Goal: Task Accomplishment & Management: Use online tool/utility

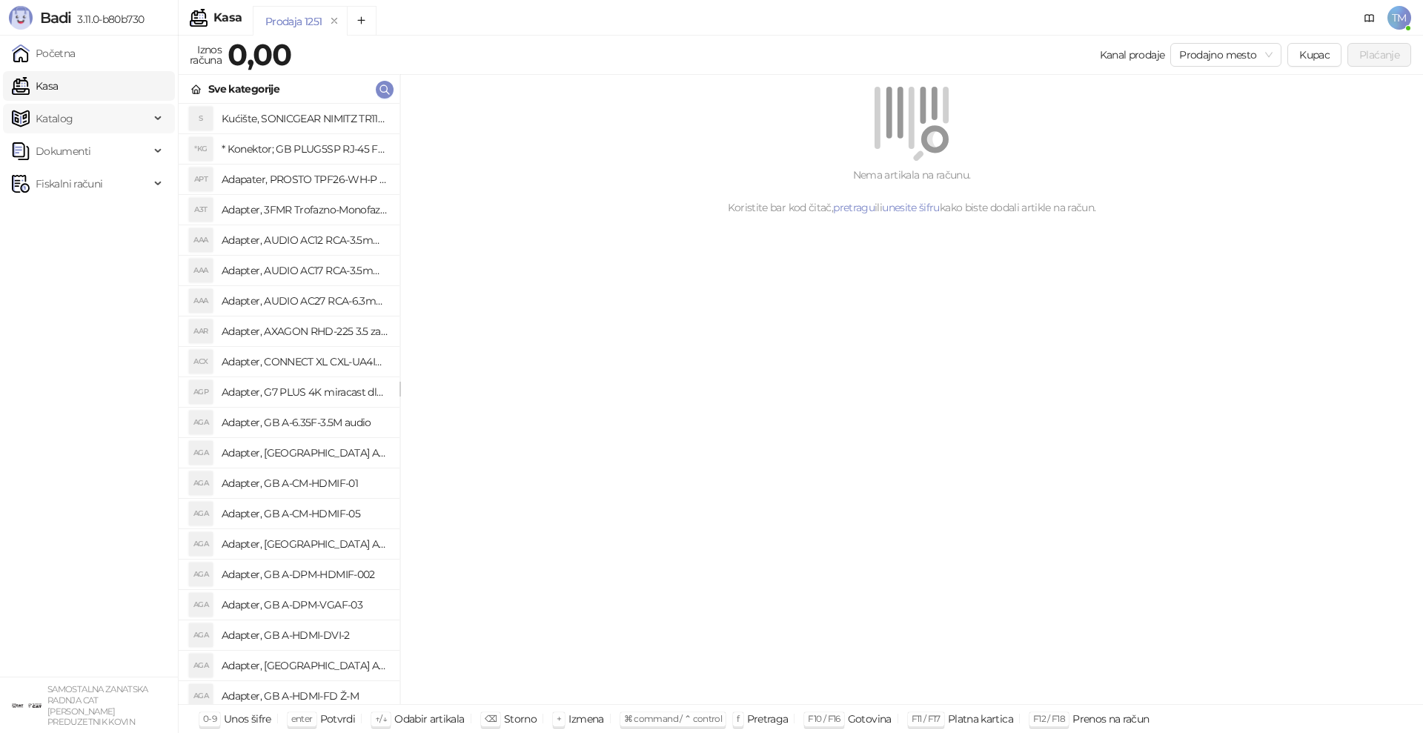
click at [61, 124] on span "Katalog" at bounding box center [55, 119] width 38 height 30
click at [56, 214] on link "Artikli" at bounding box center [44, 217] width 52 height 30
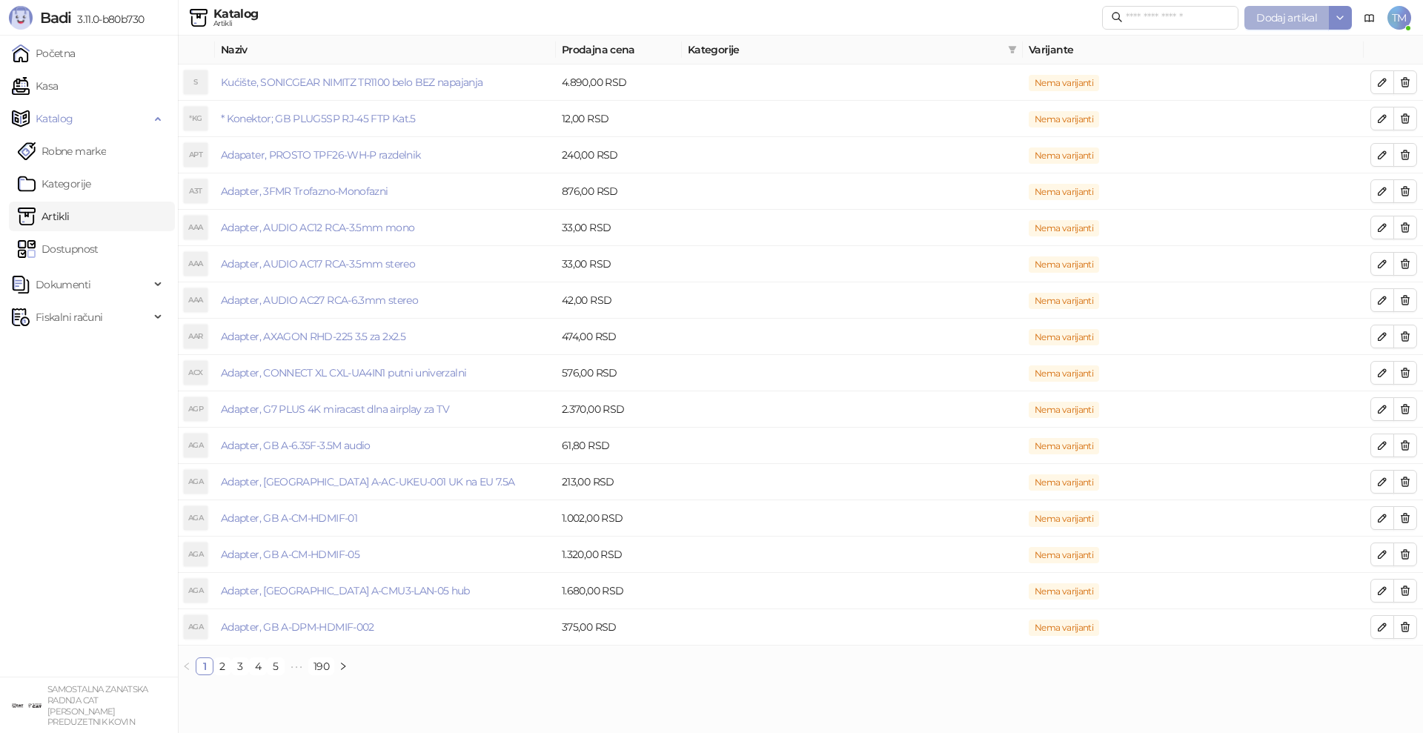
click at [1273, 19] on span "Dodaj artikal" at bounding box center [1286, 17] width 61 height 13
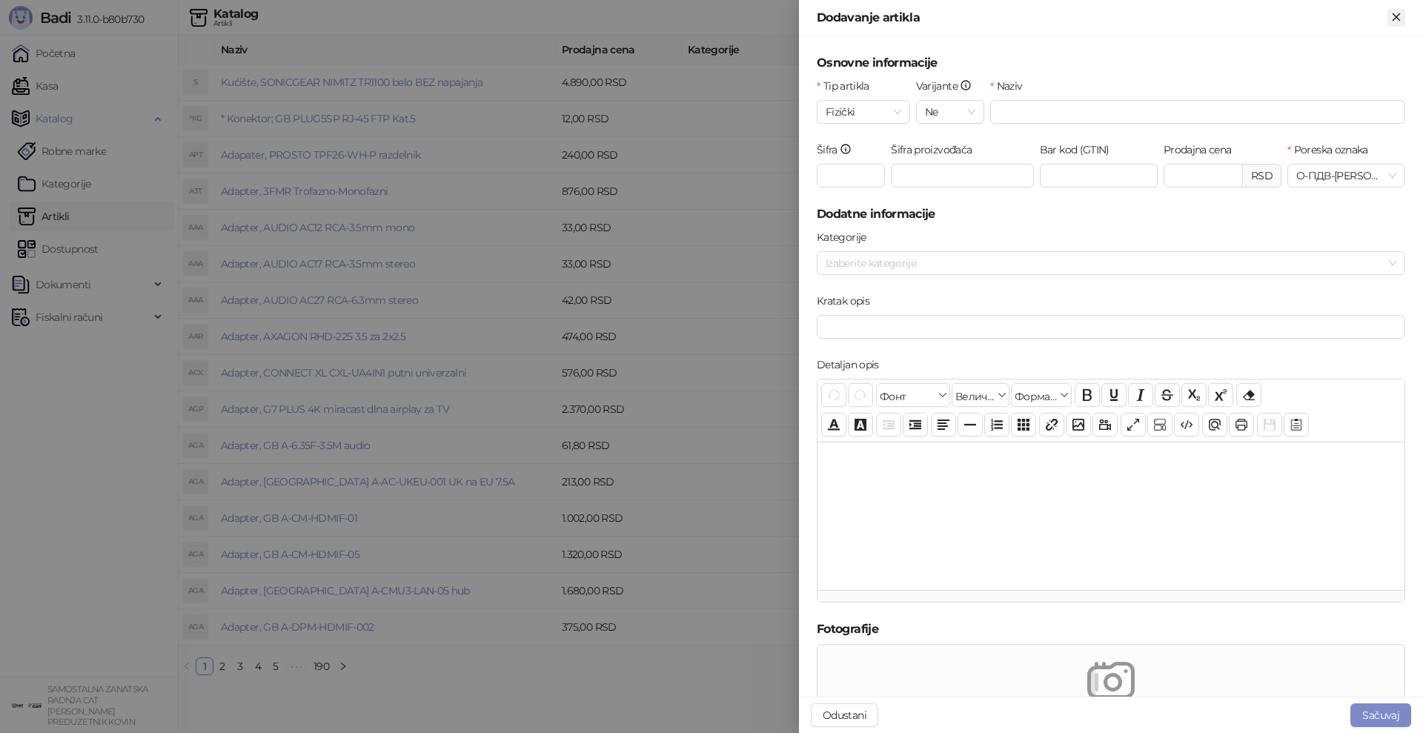
click at [1394, 13] on icon "Zatvori" at bounding box center [1396, 16] width 7 height 7
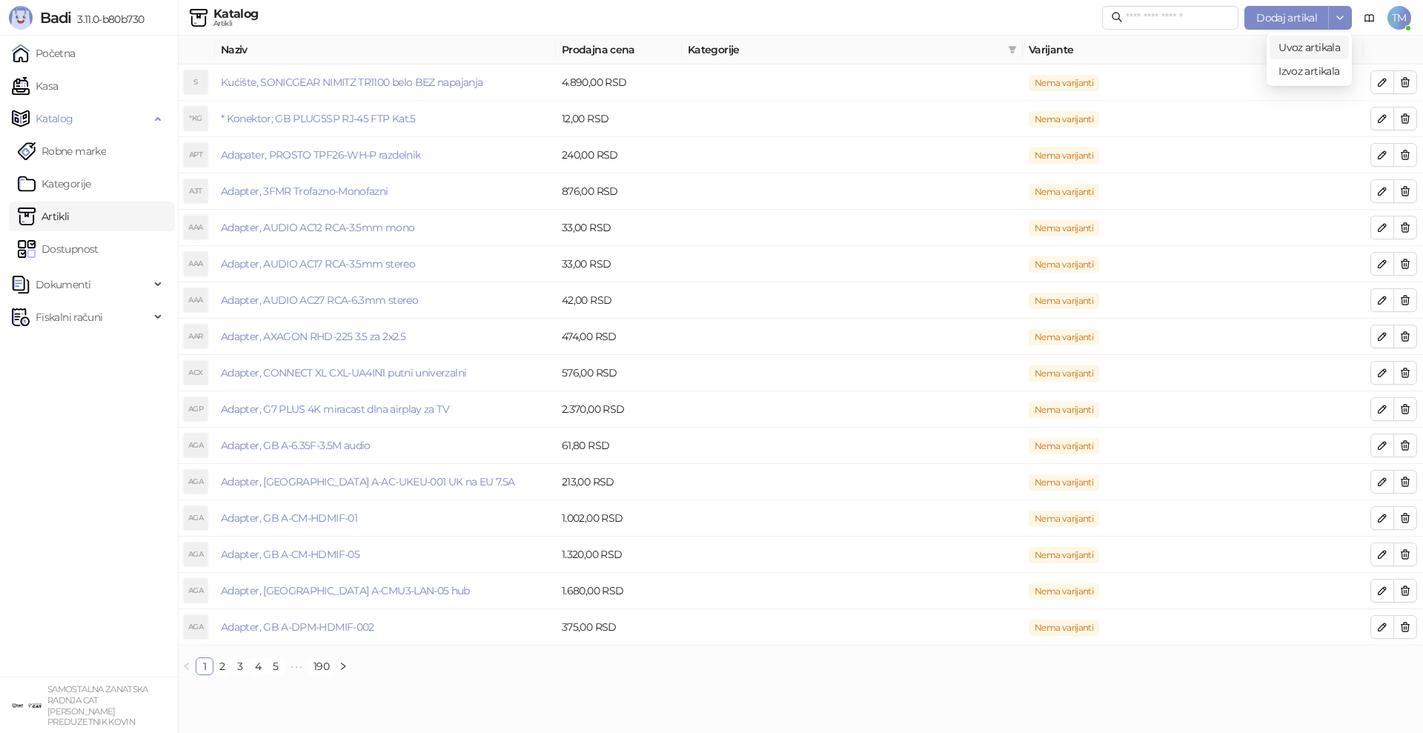
click at [1319, 53] on span "Uvoz artikala" at bounding box center [1310, 47] width 62 height 13
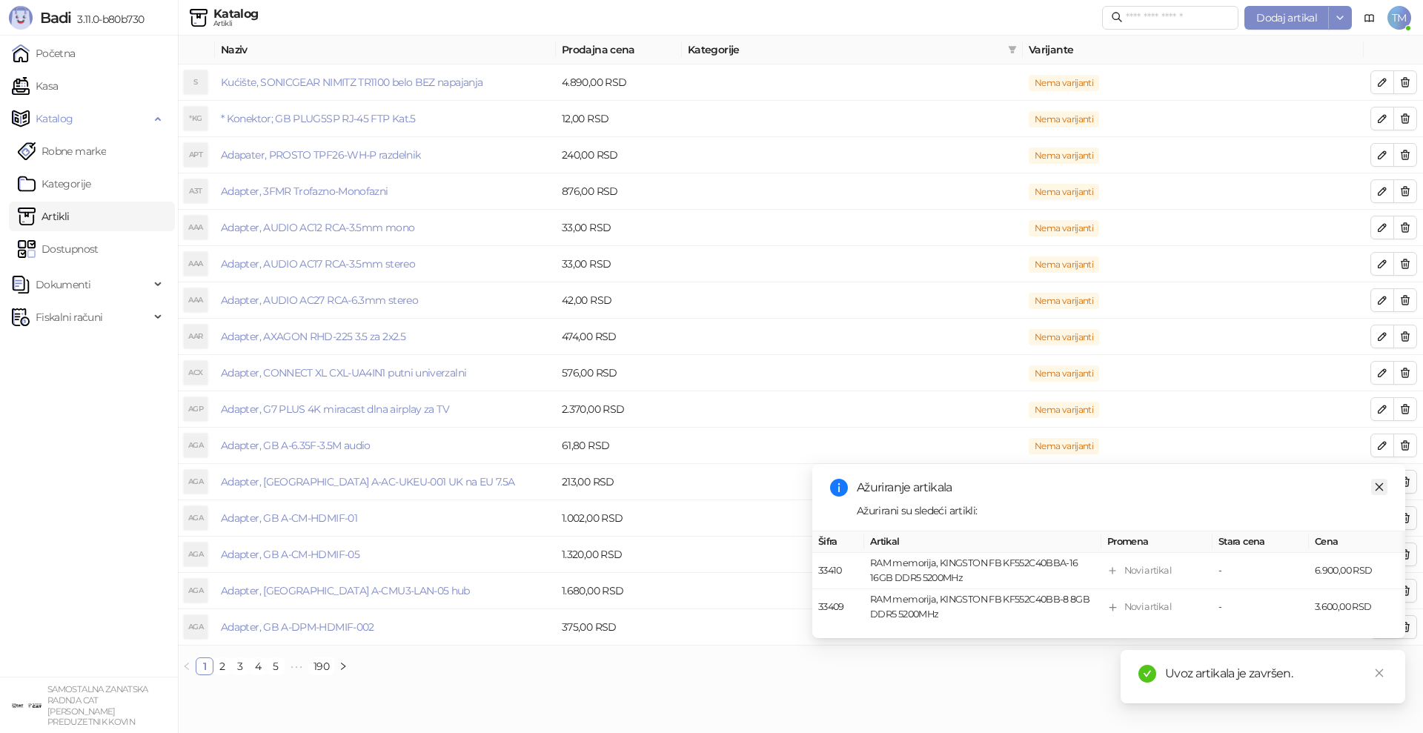
click at [1377, 485] on icon "close" at bounding box center [1380, 487] width 8 height 8
